Goal: Transaction & Acquisition: Purchase product/service

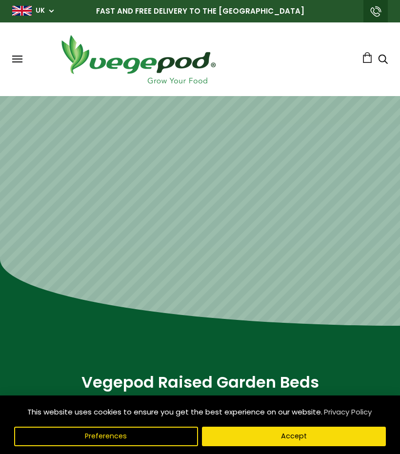
click at [252, 437] on button "Accept" at bounding box center [294, 436] width 184 height 19
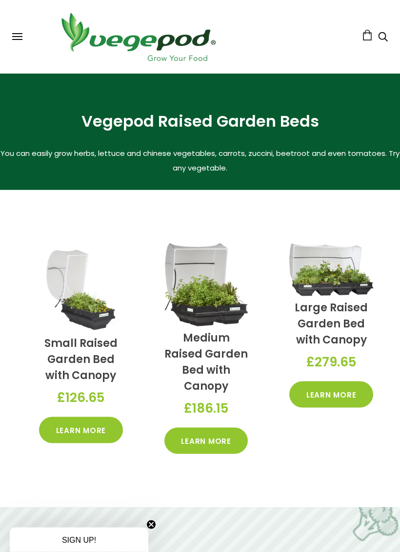
scroll to position [267, 0]
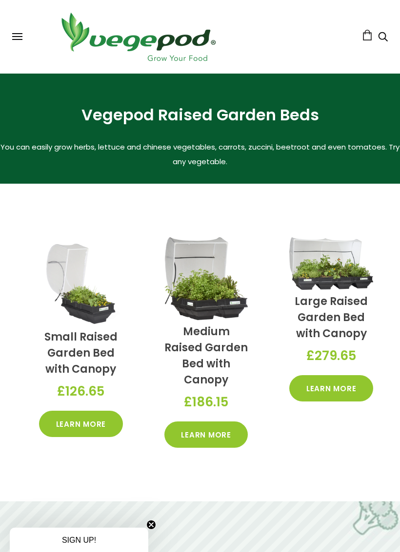
click at [336, 387] on link "Learn More" at bounding box center [331, 388] width 84 height 26
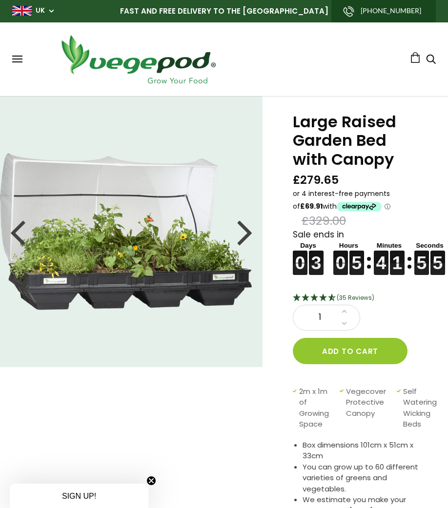
click at [252, 221] on div at bounding box center [245, 232] width 16 height 44
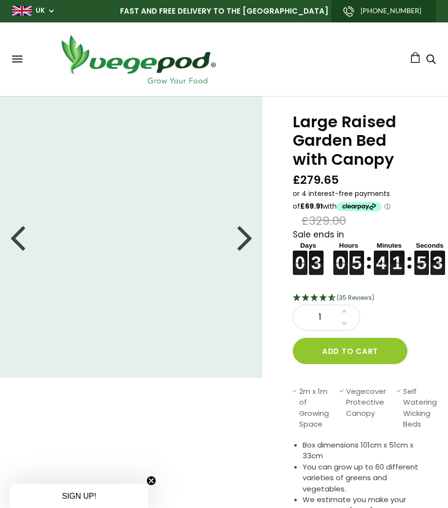
click at [247, 234] on div at bounding box center [245, 237] width 16 height 44
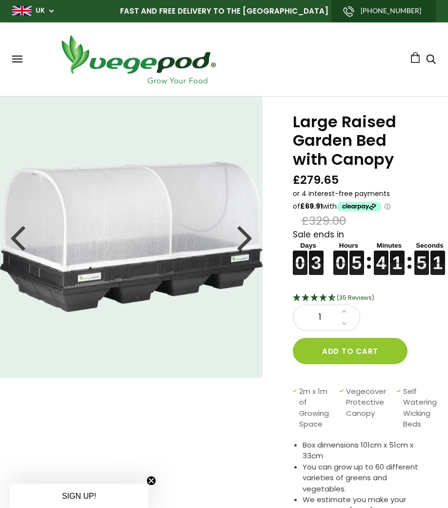
click at [247, 238] on div at bounding box center [245, 237] width 16 height 44
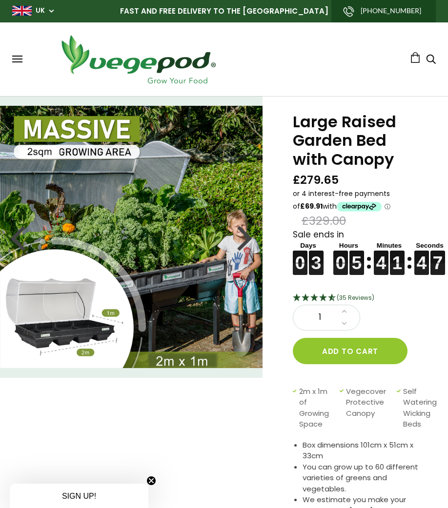
click at [251, 238] on div at bounding box center [245, 237] width 16 height 44
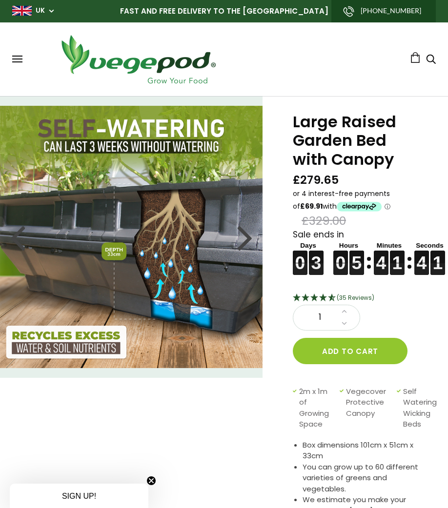
click at [244, 239] on div at bounding box center [245, 237] width 16 height 44
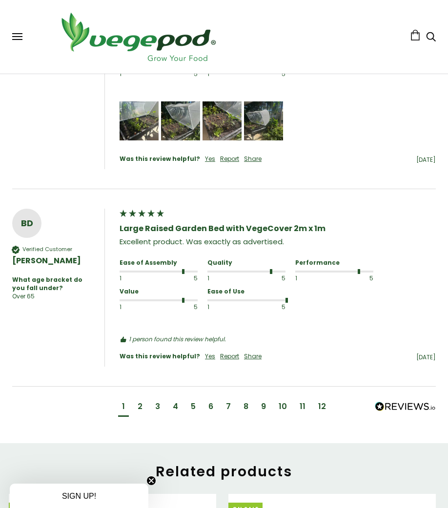
scroll to position [1317, 0]
